Goal: Task Accomplishment & Management: Use online tool/utility

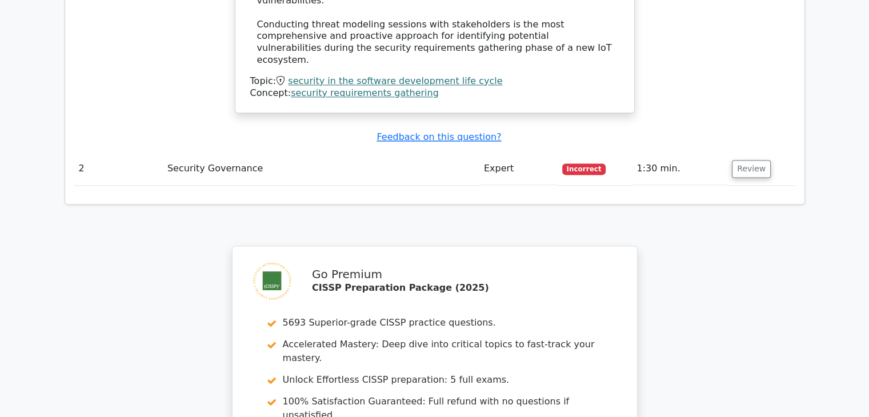
scroll to position [1695, 0]
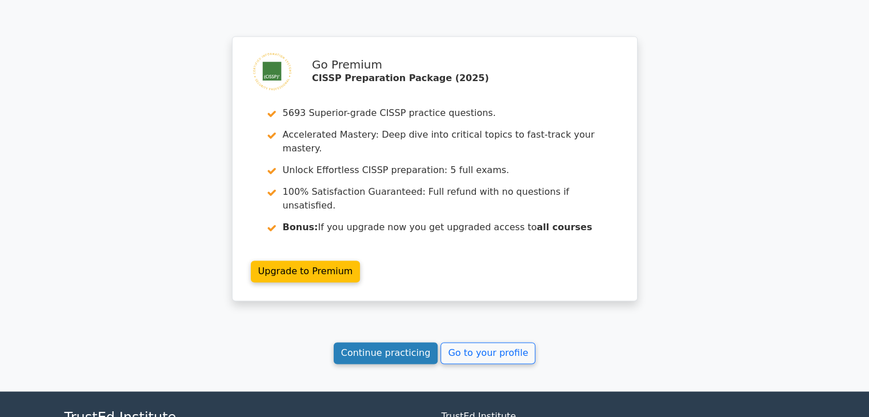
click at [410, 342] on link "Continue practicing" at bounding box center [386, 353] width 105 height 22
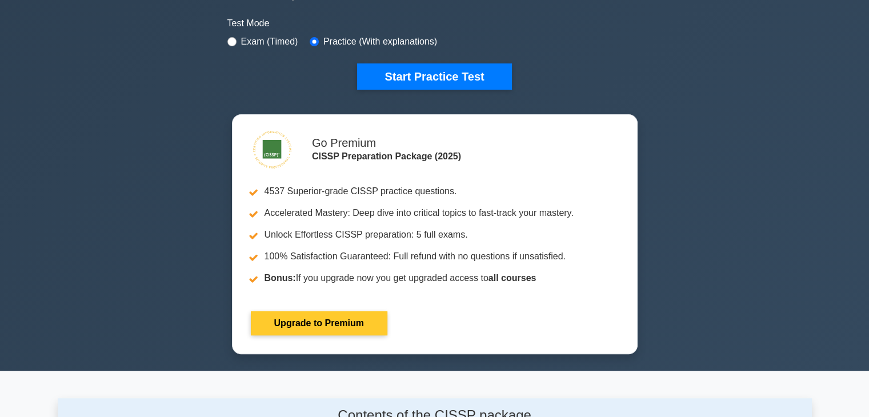
scroll to position [343, 0]
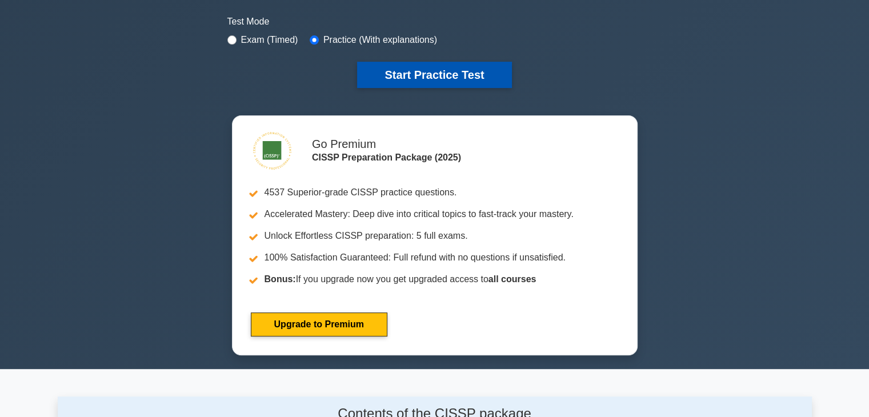
click at [485, 73] on button "Start Practice Test" at bounding box center [434, 75] width 154 height 26
